Goal: Transaction & Acquisition: Subscribe to service/newsletter

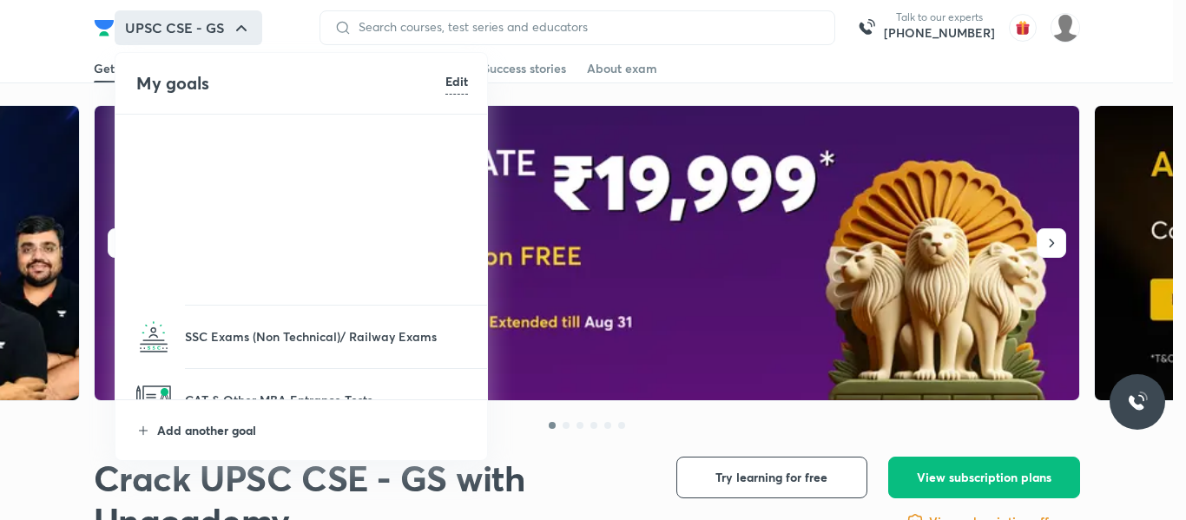
scroll to position [347, 0]
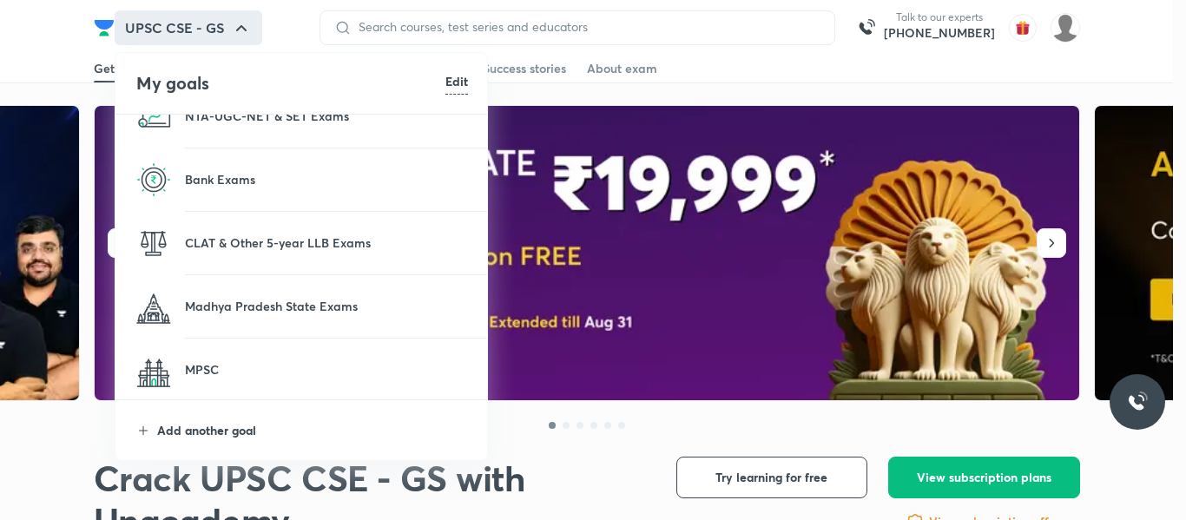
click at [205, 423] on p "Add another goal" at bounding box center [312, 430] width 311 height 18
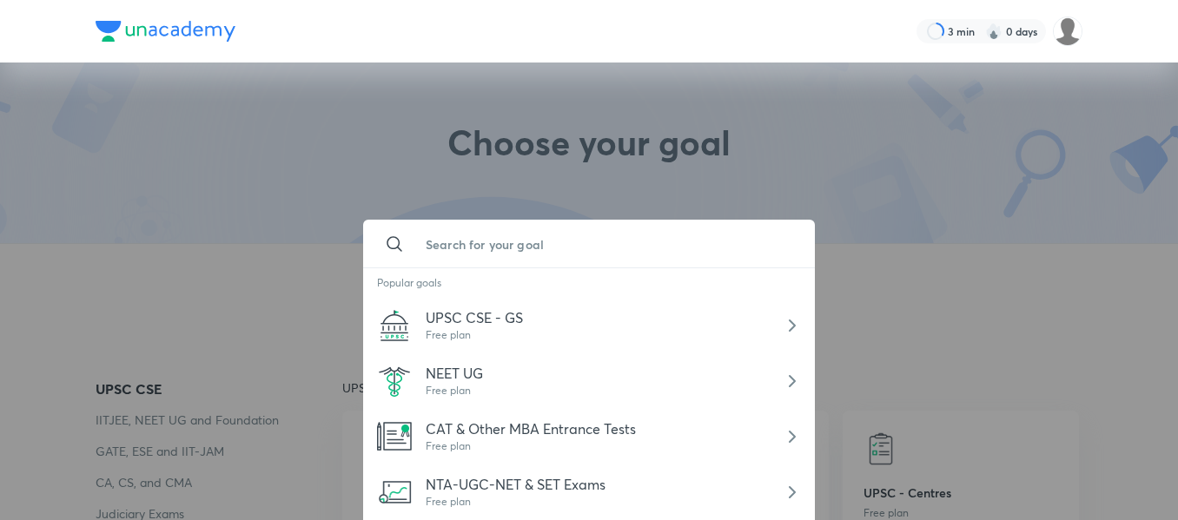
click at [529, 241] on input "text" at bounding box center [606, 244] width 389 height 47
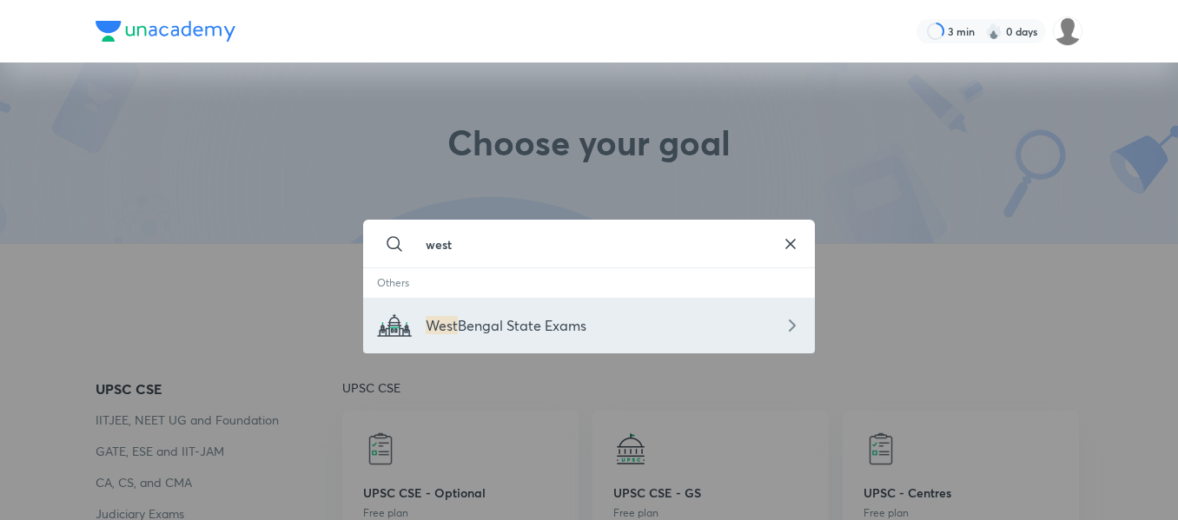
click at [524, 316] on span "Bengal State Exams" at bounding box center [522, 325] width 129 height 18
type input "West Bengal State Exams"
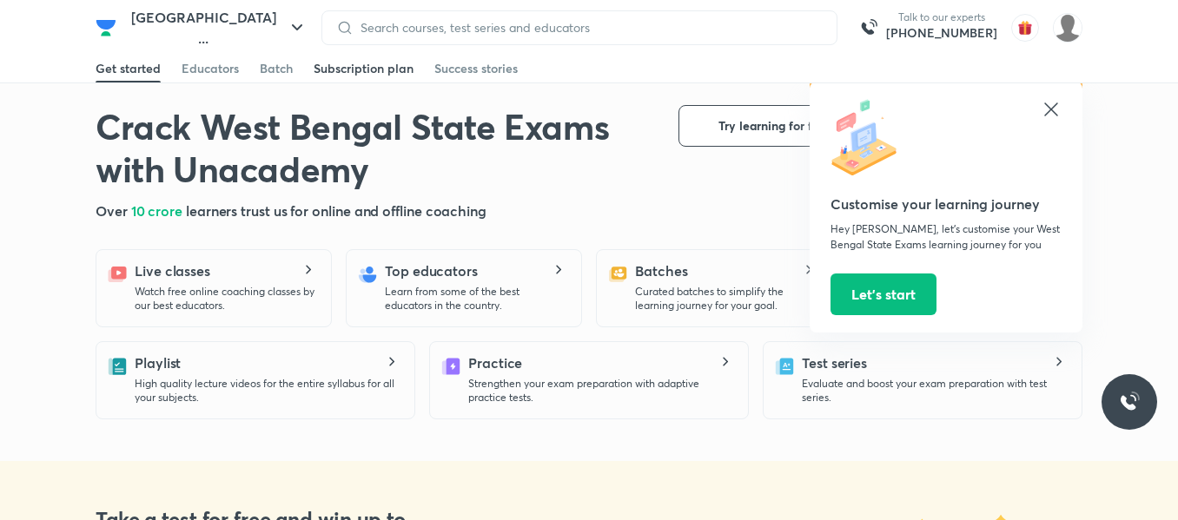
click at [320, 63] on div "Subscription plan" at bounding box center [364, 68] width 100 height 17
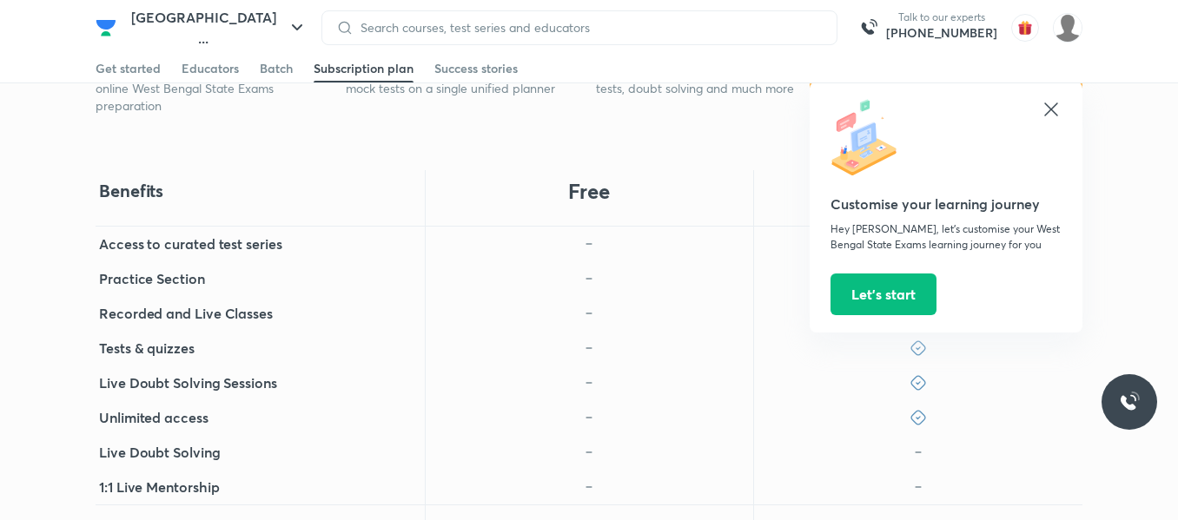
scroll to position [695, 0]
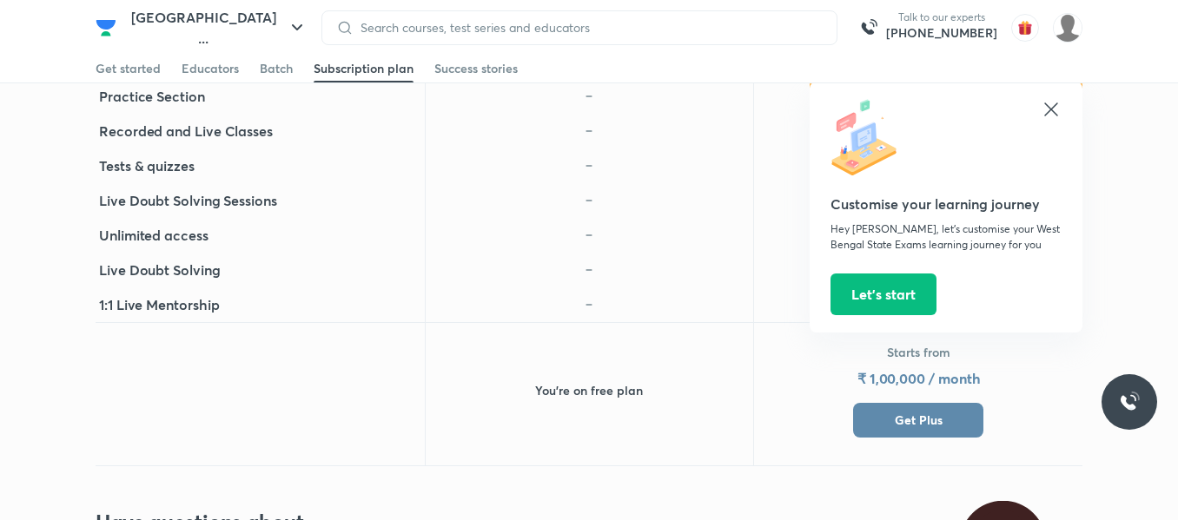
click at [1060, 112] on icon at bounding box center [1050, 109] width 21 height 21
